Goal: Information Seeking & Learning: Compare options

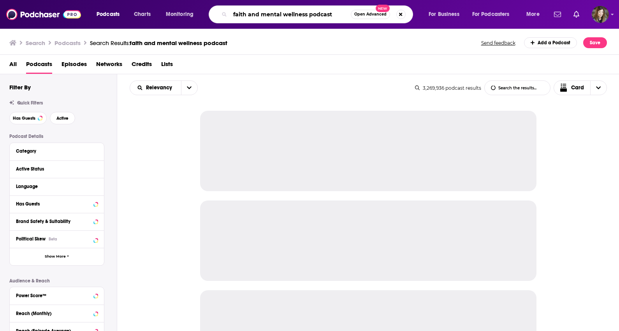
click at [335, 12] on input "faith and mental wellness podcast" at bounding box center [290, 14] width 121 height 12
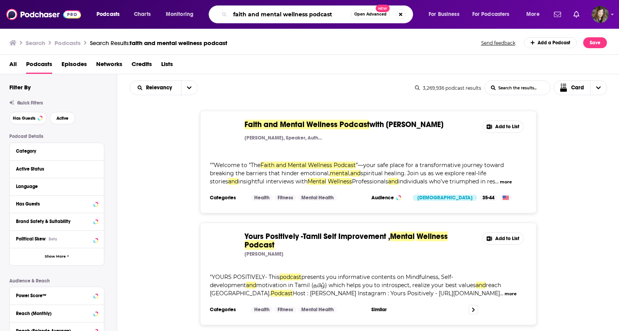
click at [335, 12] on input "faith and mental wellness podcast" at bounding box center [290, 14] width 121 height 12
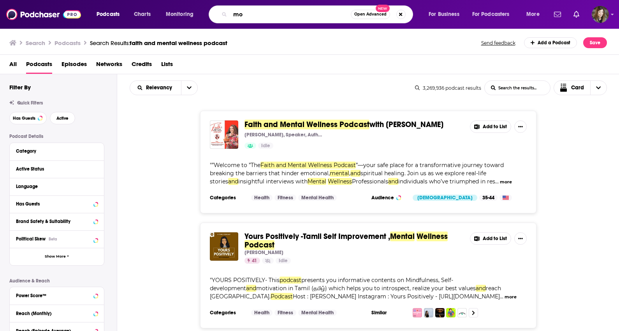
type input "m"
type input "[PERSON_NAME]"
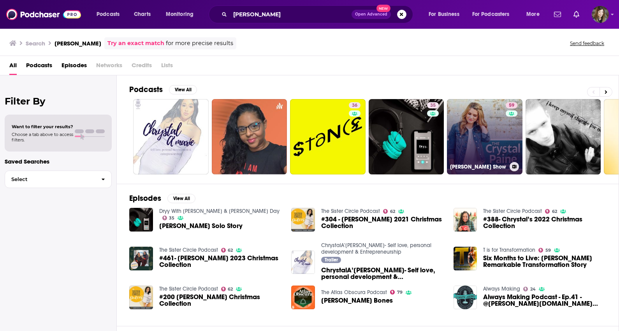
click at [491, 132] on link "59 [PERSON_NAME] Show" at bounding box center [484, 136] width 75 height 75
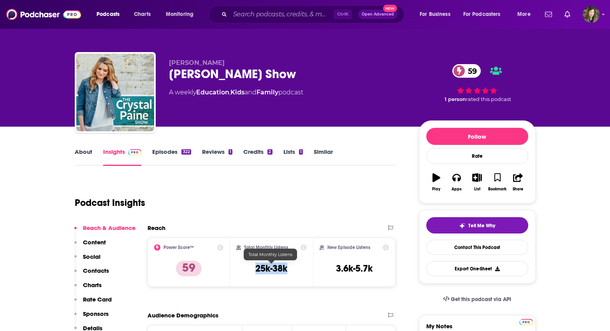
drag, startPoint x: 293, startPoint y: 267, endPoint x: 254, endPoint y: 267, distance: 39.7
click at [254, 267] on div "Total Monthly Listens 25k-38k" at bounding box center [271, 263] width 70 height 36
drag, startPoint x: 254, startPoint y: 267, endPoint x: 261, endPoint y: 271, distance: 8.5
copy h3 "25k-38k"
click at [302, 16] on input "Search podcasts, credits, & more..." at bounding box center [281, 14] width 103 height 12
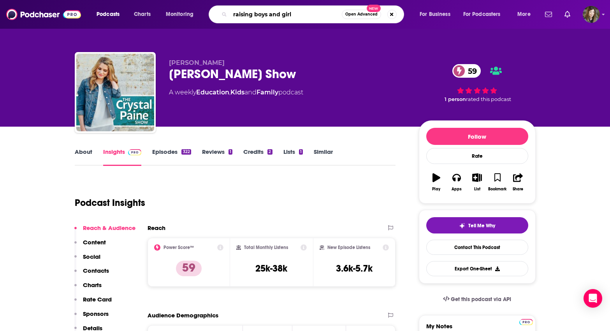
type input "raising boys and girls"
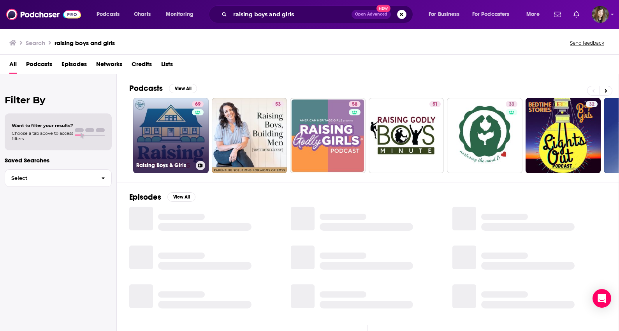
click at [186, 128] on link "69 Raising Boys & Girls" at bounding box center [170, 135] width 75 height 75
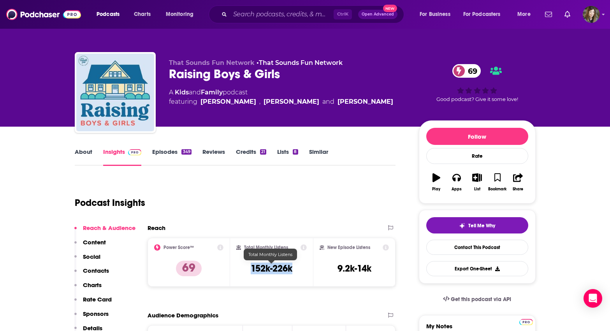
drag, startPoint x: 300, startPoint y: 268, endPoint x: 251, endPoint y: 271, distance: 49.9
click at [251, 271] on div "Total Monthly Listens 152k-226k" at bounding box center [271, 263] width 70 height 36
drag, startPoint x: 251, startPoint y: 271, endPoint x: 263, endPoint y: 268, distance: 12.9
